Goal: Information Seeking & Learning: Learn about a topic

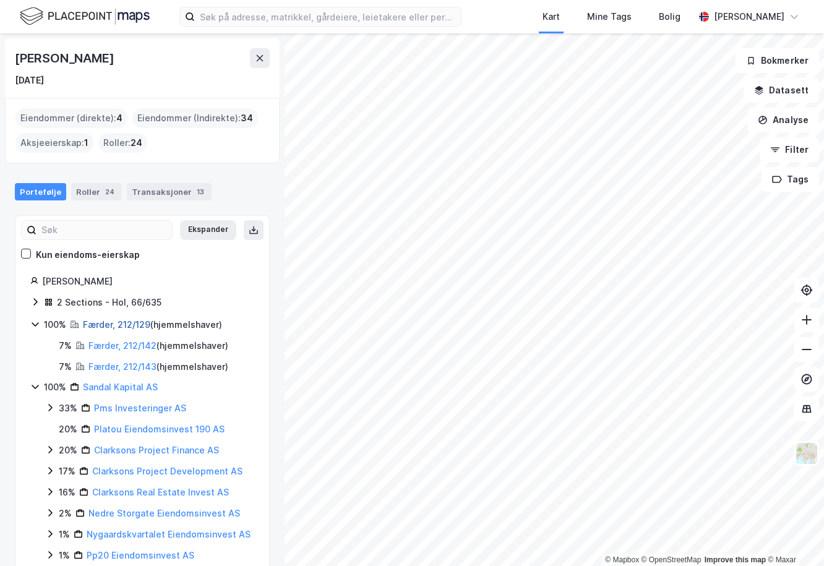
click at [95, 325] on link "Færder, 212/129" at bounding box center [116, 324] width 67 height 11
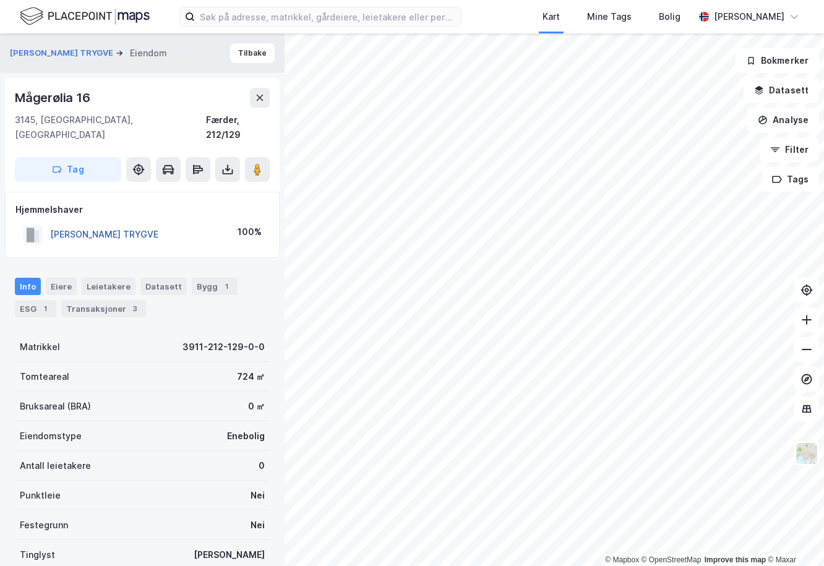
click at [0, 0] on button "[PERSON_NAME] TRYGVE" at bounding box center [0, 0] width 0 height 0
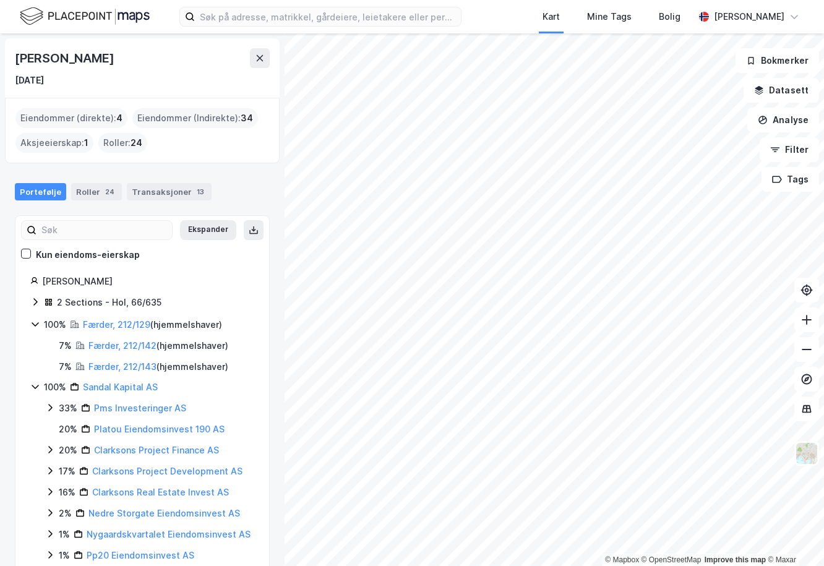
scroll to position [48, 0]
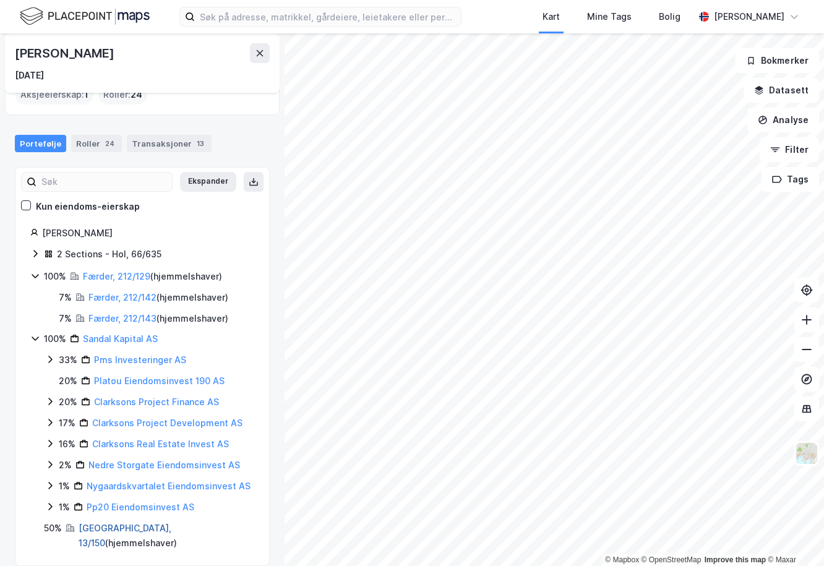
click at [90, 529] on link "[GEOGRAPHIC_DATA], 13/150" at bounding box center [125, 535] width 93 height 25
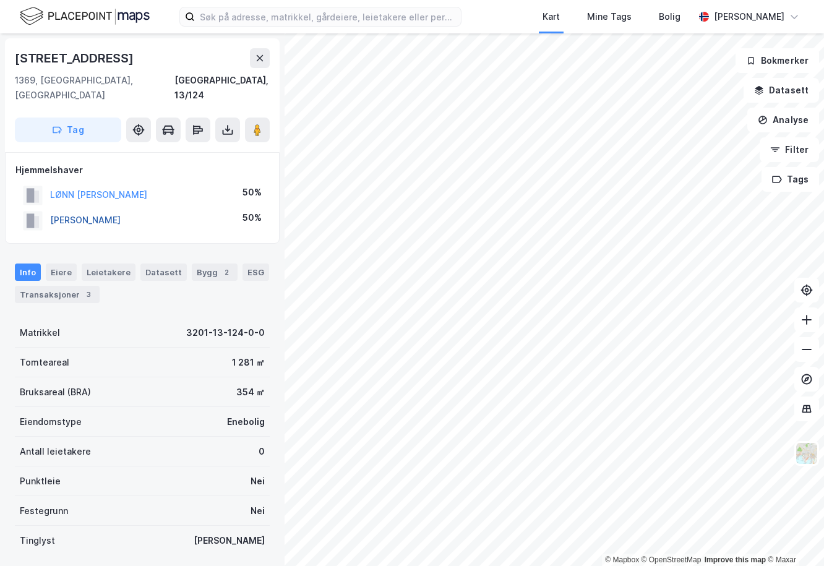
click at [0, 0] on button "[PERSON_NAME]" at bounding box center [0, 0] width 0 height 0
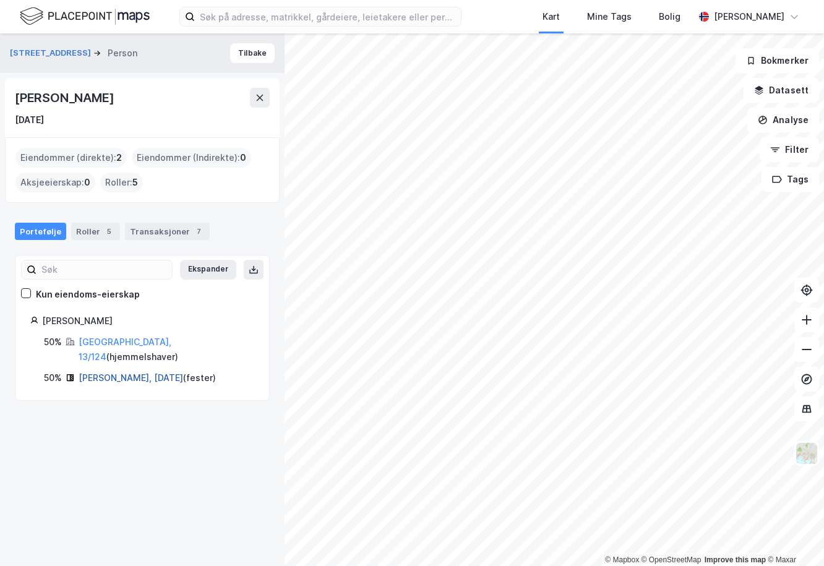
click at [90, 372] on link "[PERSON_NAME], [DATE]" at bounding box center [131, 377] width 105 height 11
